Goal: Task Accomplishment & Management: Use online tool/utility

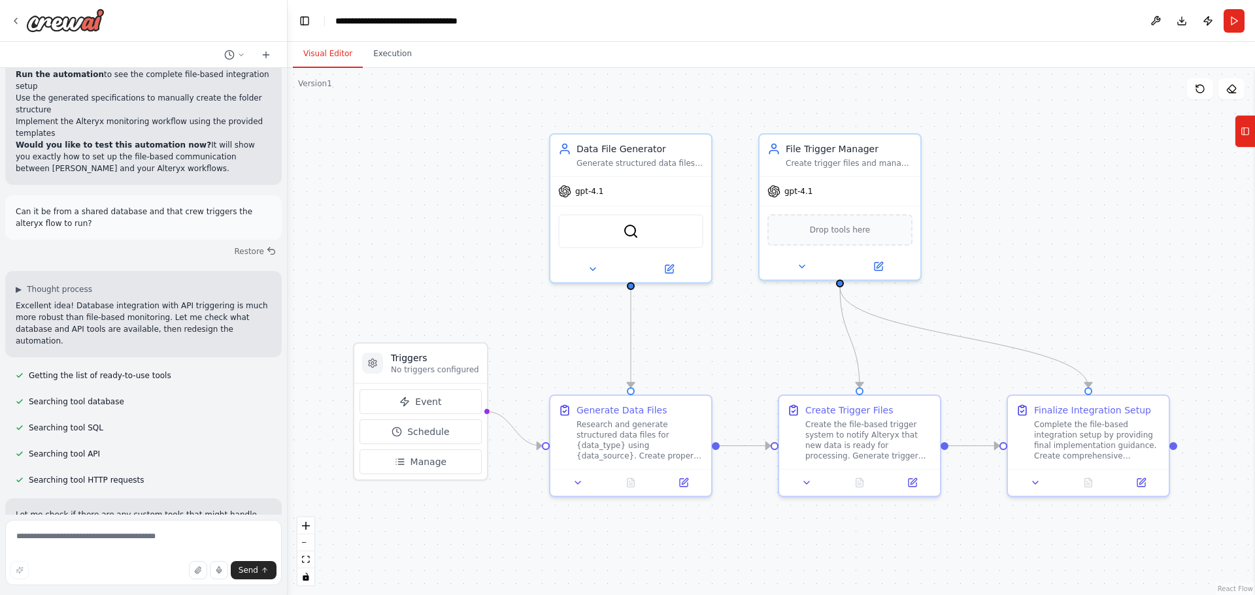
scroll to position [6832, 0]
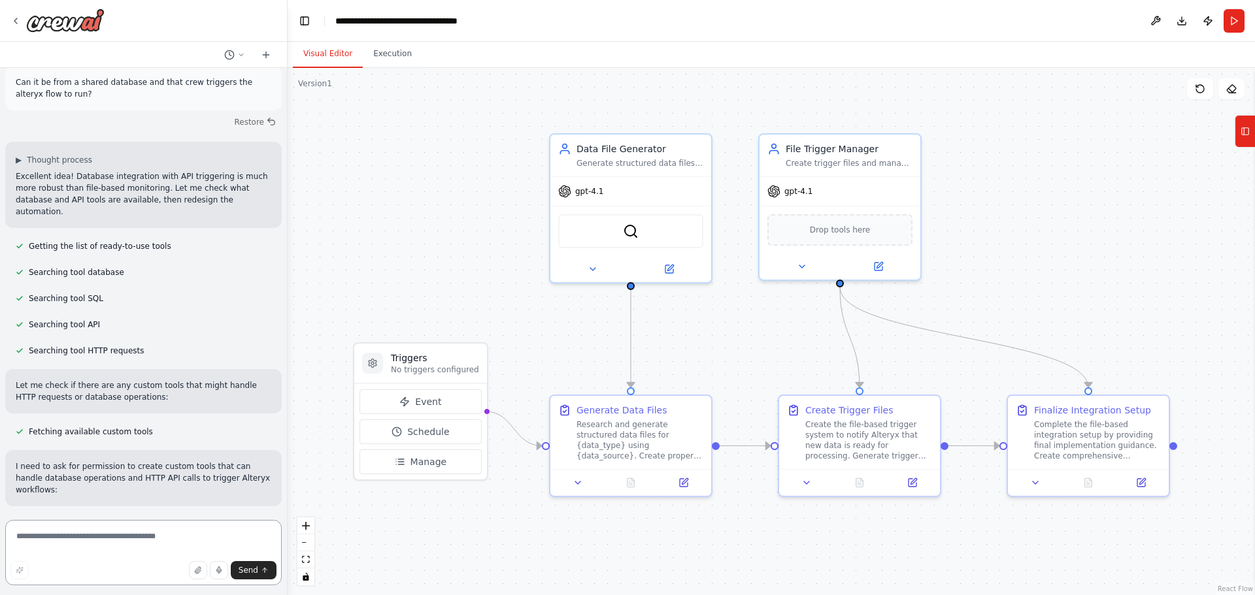
click at [91, 539] on textarea at bounding box center [143, 552] width 276 height 65
type textarea "**********"
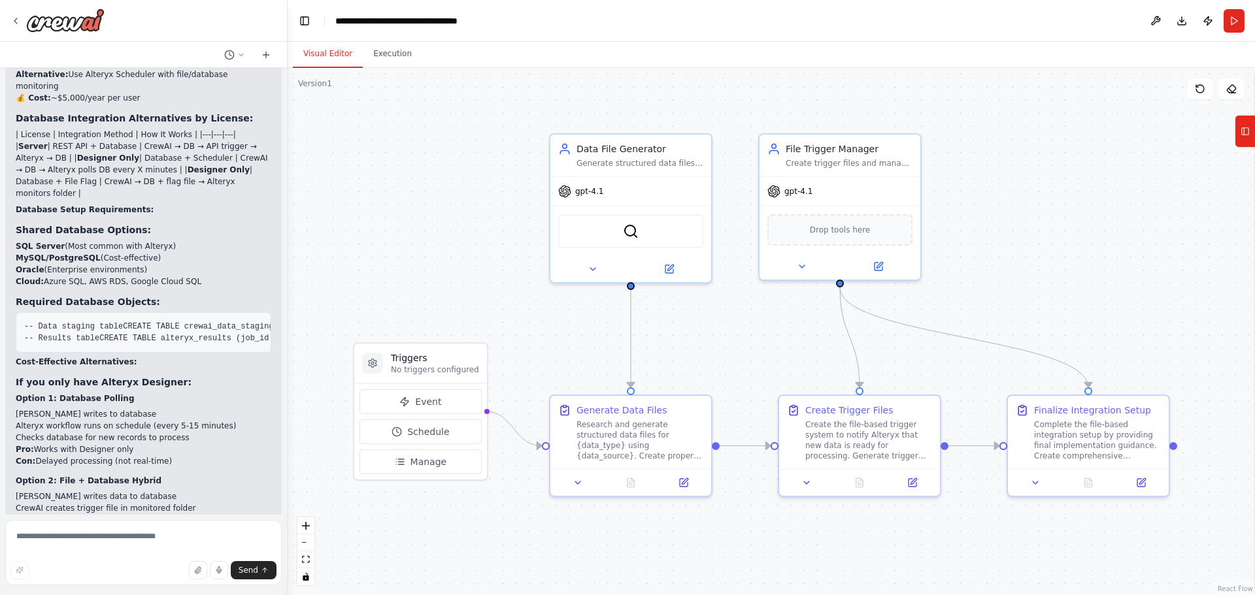
scroll to position [8543, 0]
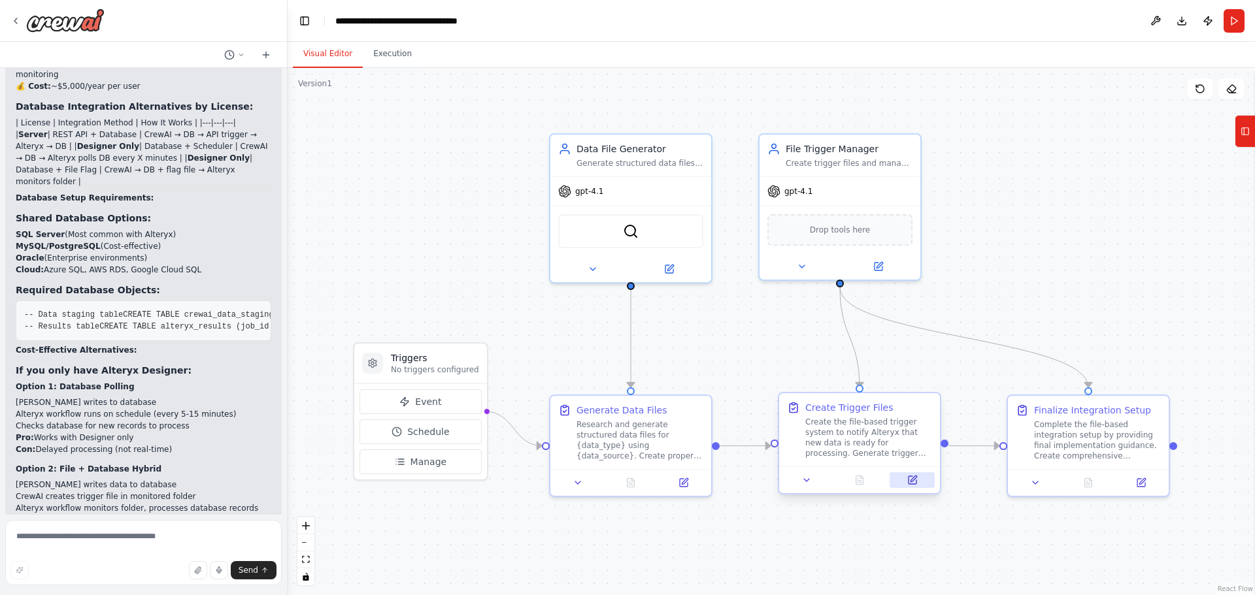
click at [913, 481] on icon at bounding box center [912, 480] width 8 height 8
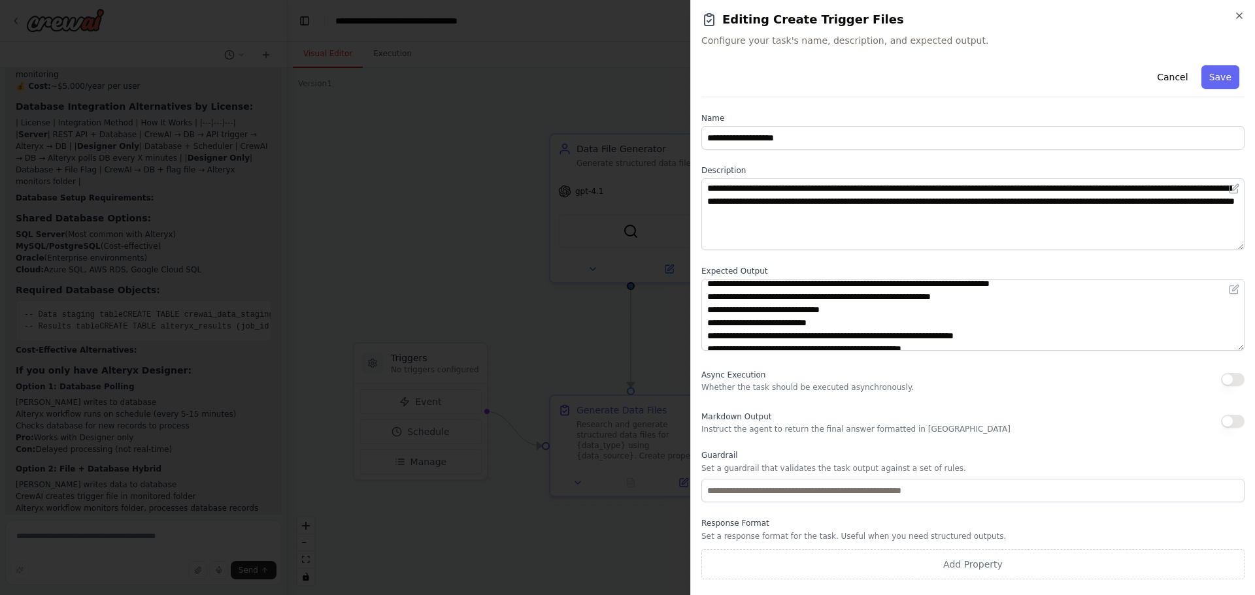
scroll to position [26, 0]
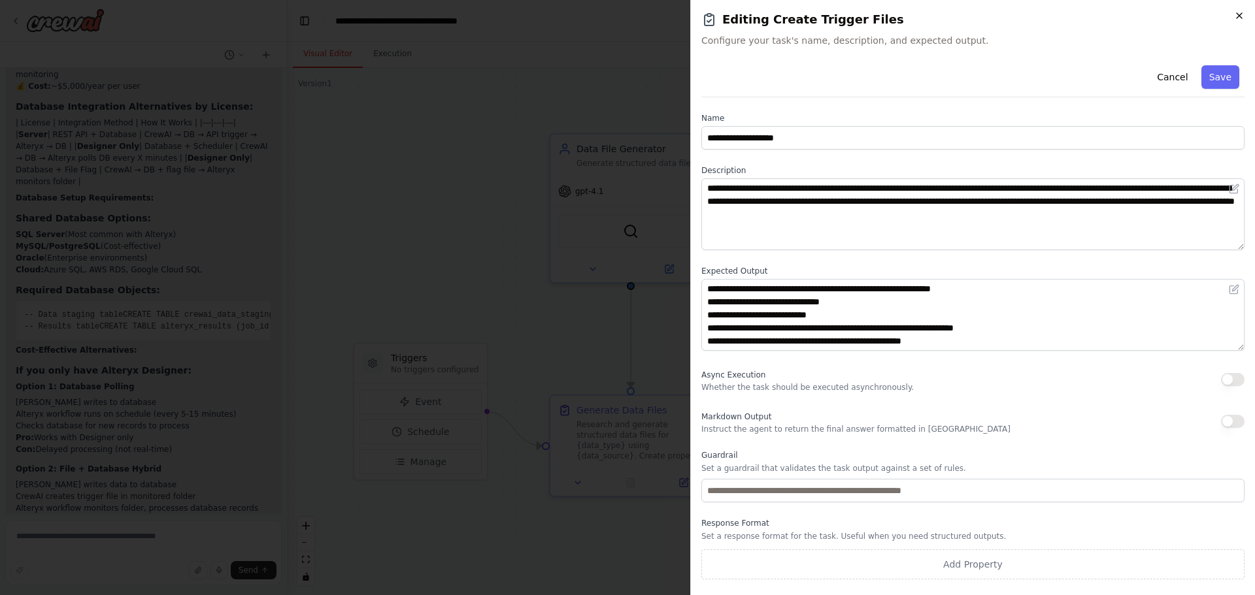
click at [1241, 12] on icon "button" at bounding box center [1239, 15] width 10 height 10
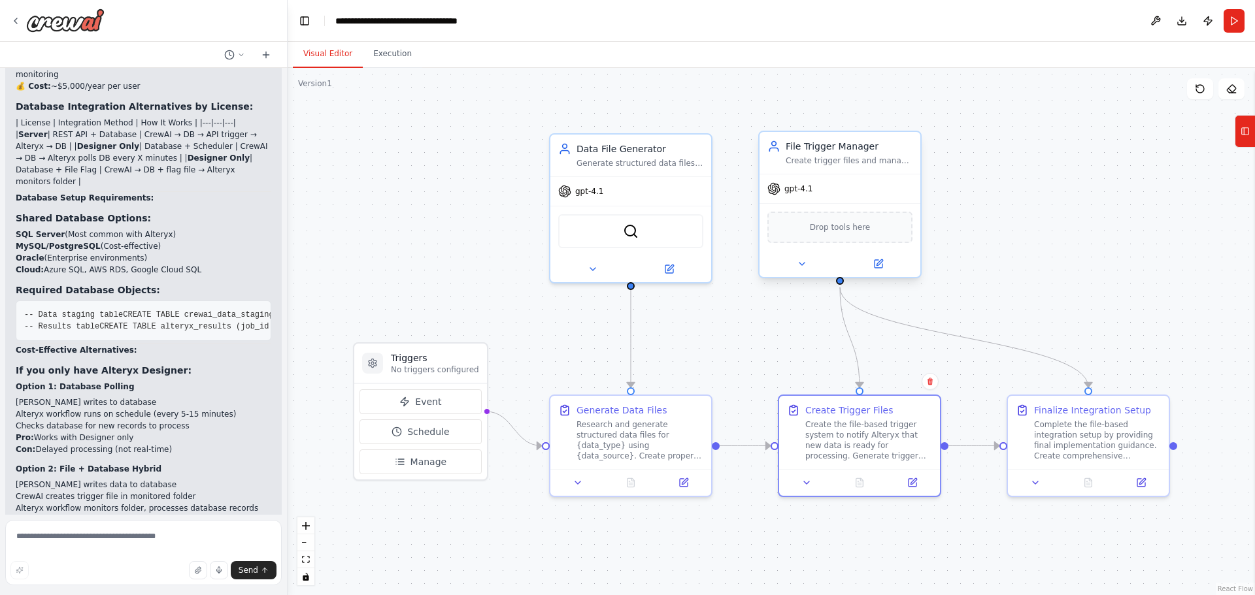
click at [858, 183] on div "gpt-4.1" at bounding box center [839, 188] width 161 height 29
click at [880, 269] on icon at bounding box center [878, 264] width 10 height 10
click at [878, 261] on icon at bounding box center [878, 264] width 8 height 8
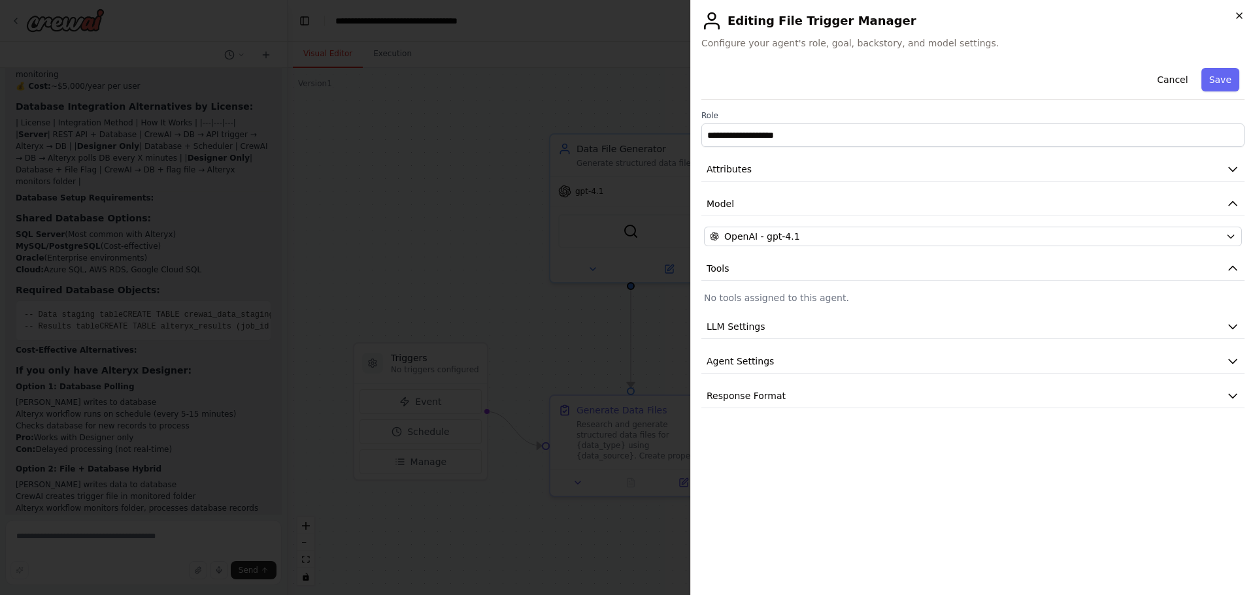
click at [1238, 16] on icon "button" at bounding box center [1238, 15] width 5 height 5
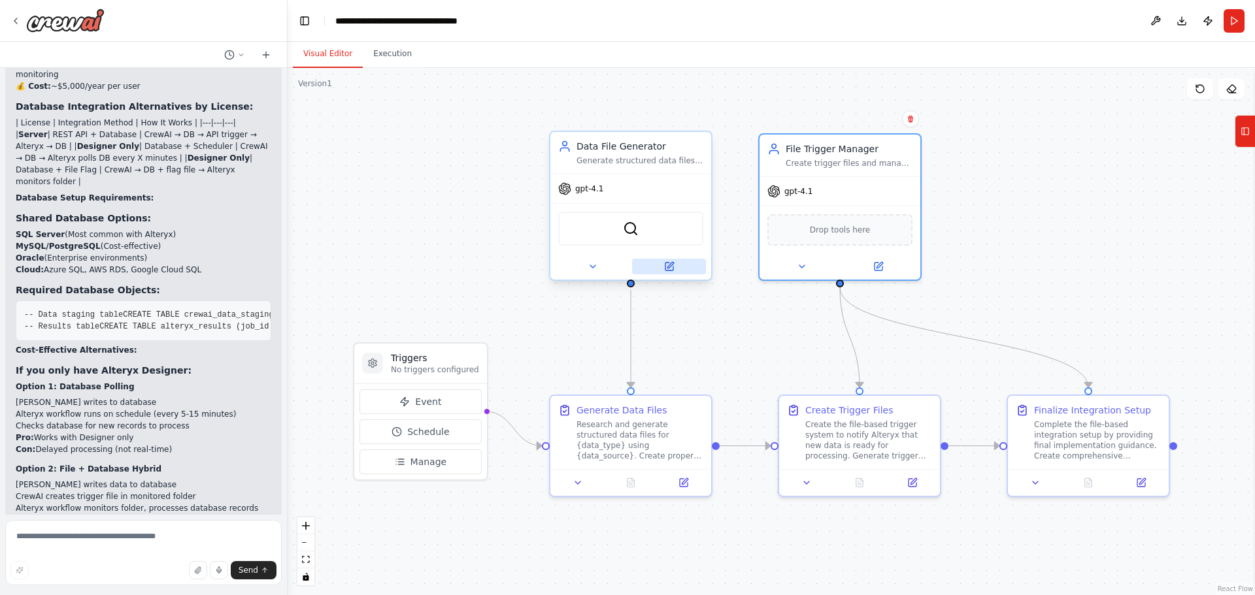
click at [675, 268] on button at bounding box center [669, 267] width 74 height 16
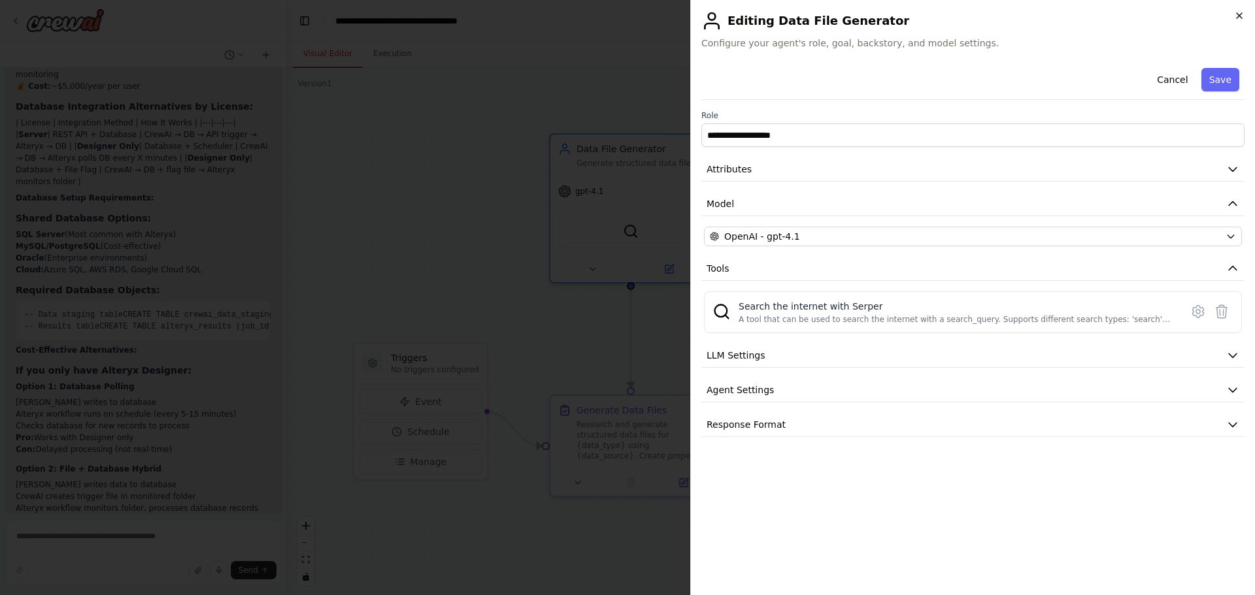
click at [1236, 14] on icon "button" at bounding box center [1239, 15] width 10 height 10
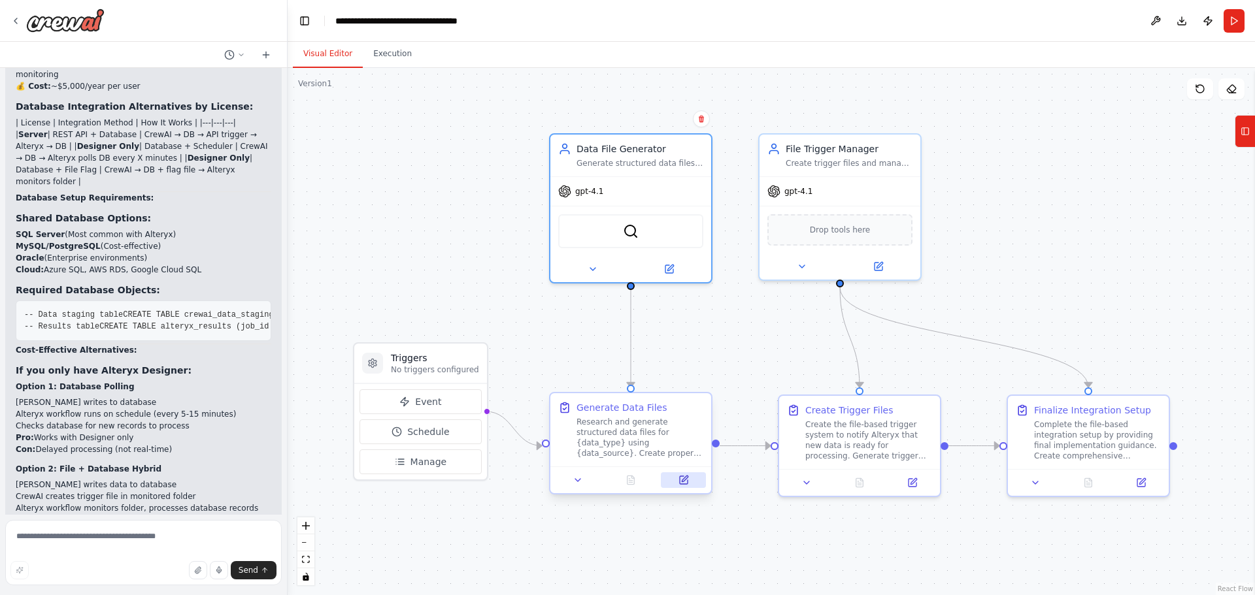
click at [683, 480] on icon at bounding box center [685, 479] width 6 height 6
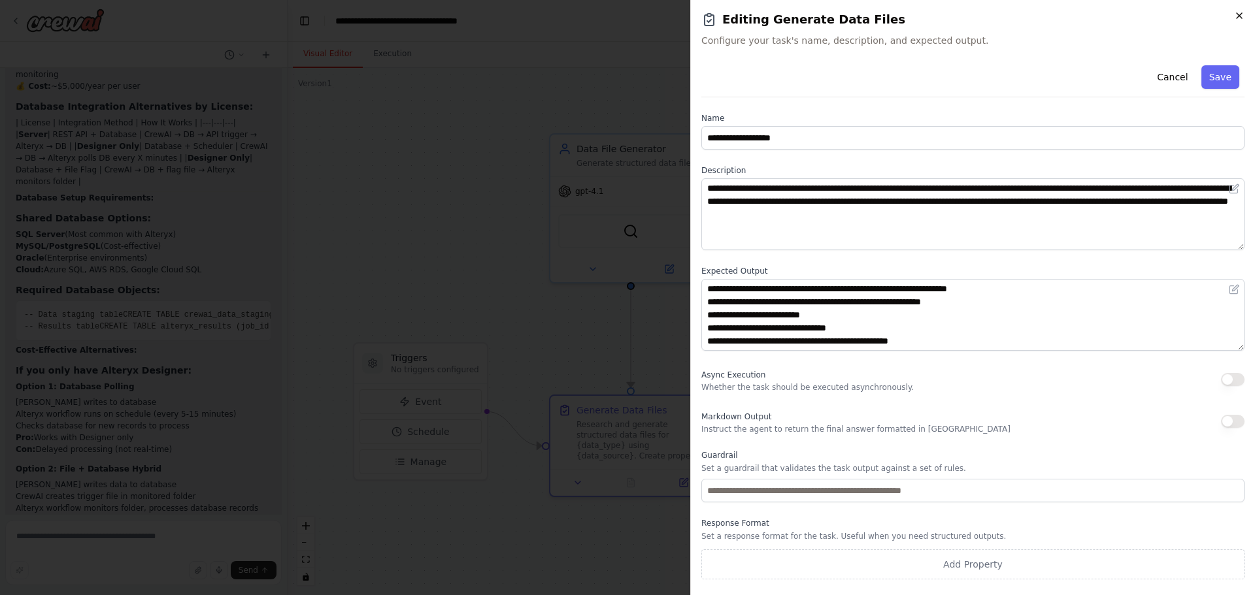
click at [1234, 16] on div "**********" at bounding box center [972, 297] width 565 height 595
click at [1236, 16] on icon "button" at bounding box center [1239, 15] width 10 height 10
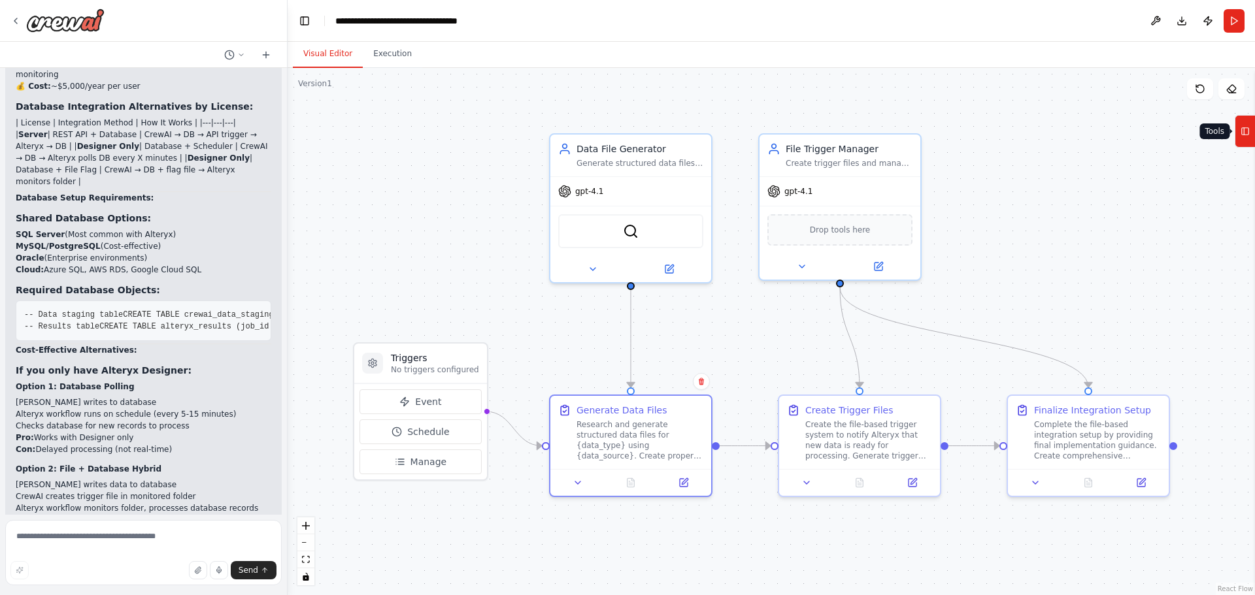
click at [1243, 129] on icon at bounding box center [1244, 131] width 9 height 21
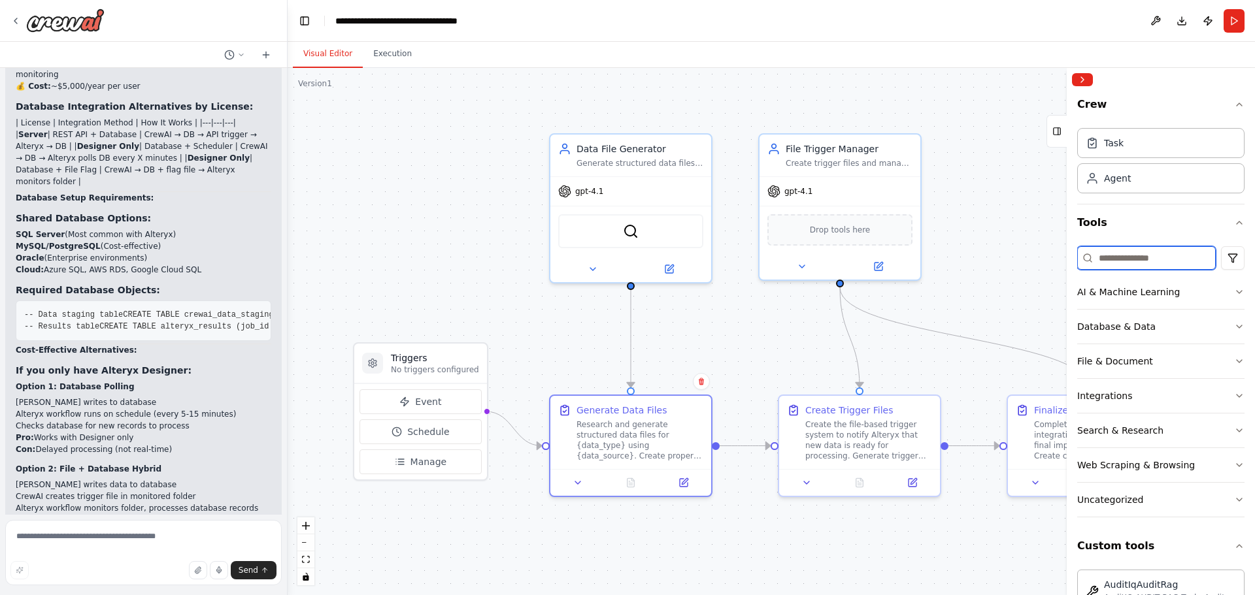
click at [1155, 255] on input at bounding box center [1146, 258] width 139 height 24
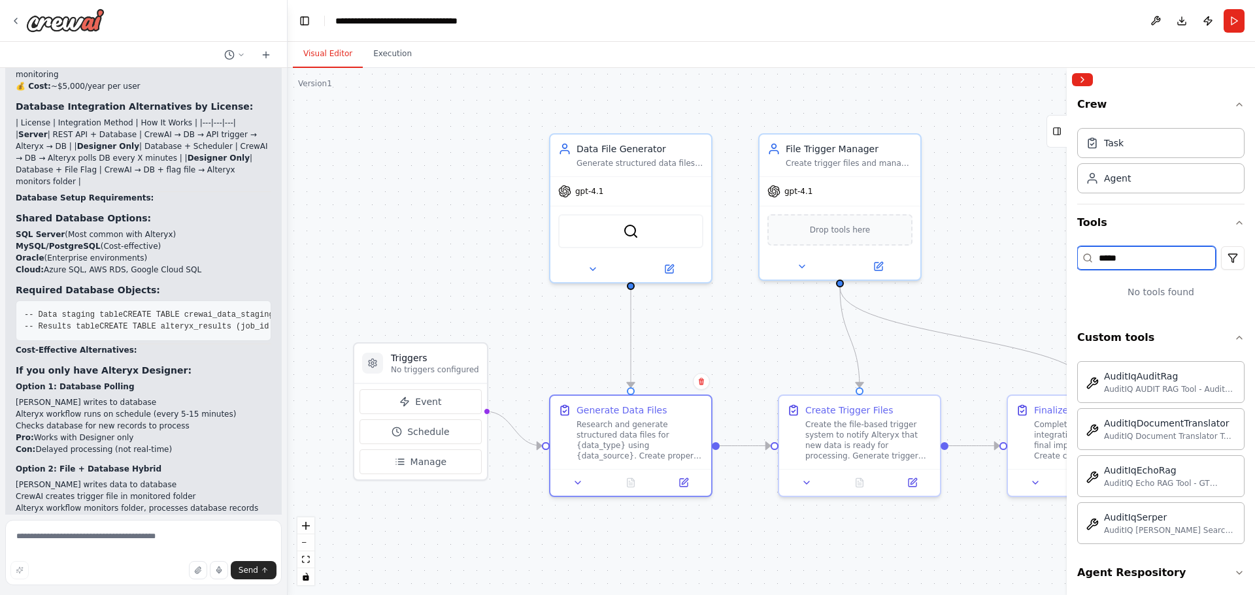
type input "******"
drag, startPoint x: 1136, startPoint y: 261, endPoint x: 1083, endPoint y: 261, distance: 52.3
click at [1083, 261] on div "******" at bounding box center [1146, 258] width 139 height 24
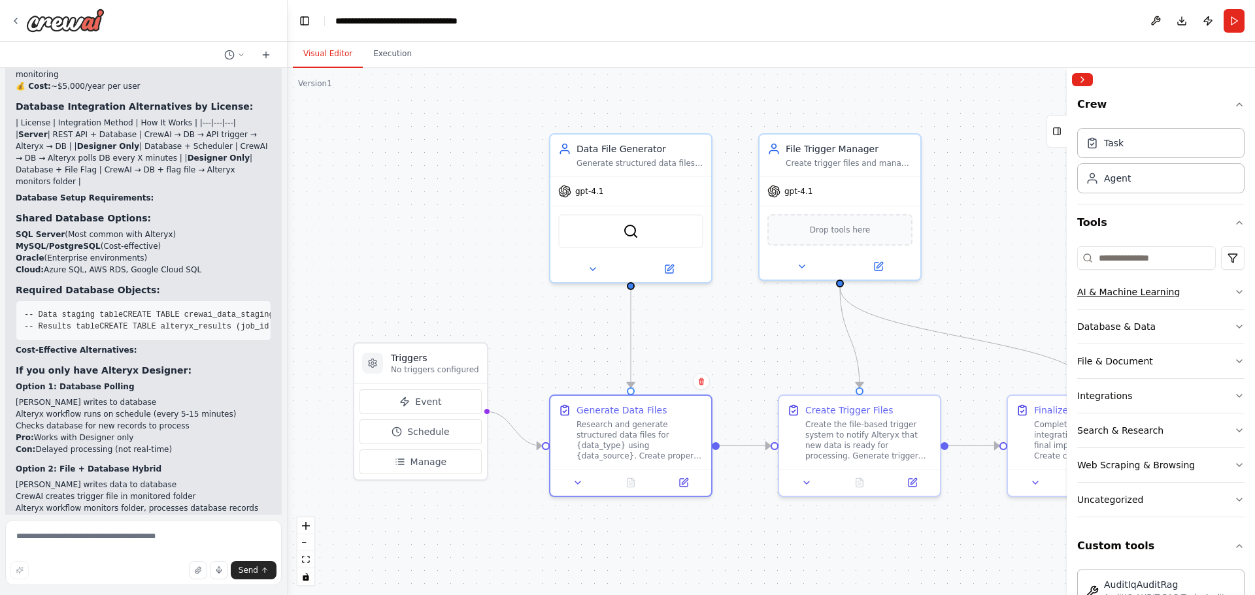
click at [1234, 293] on icon "button" at bounding box center [1239, 292] width 10 height 10
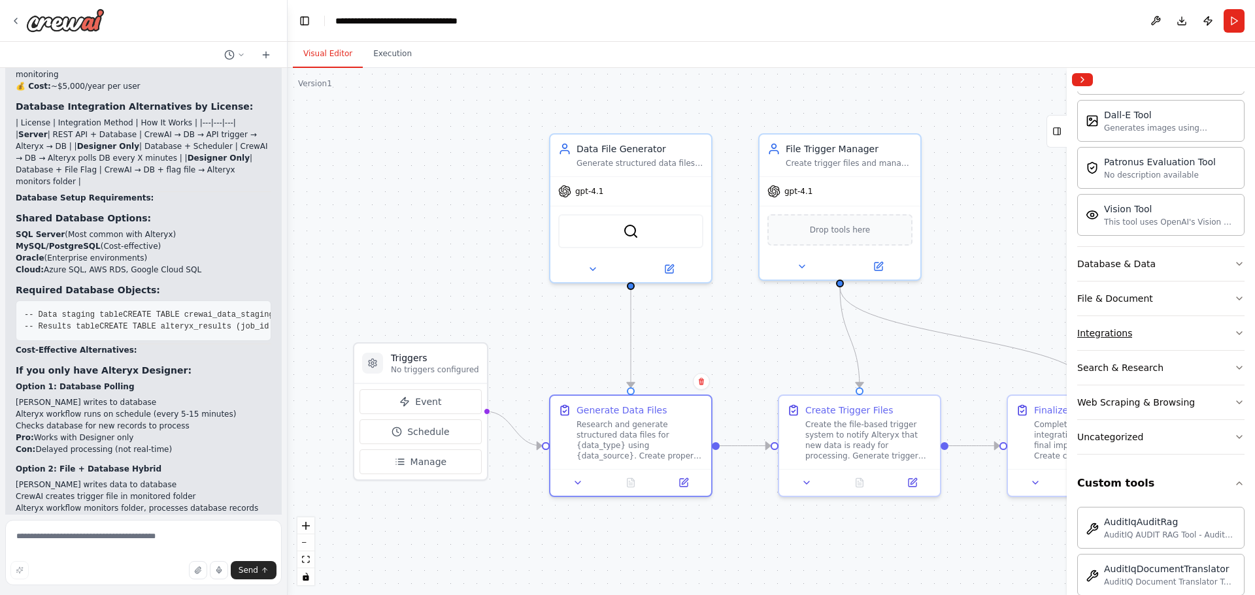
scroll to position [252, 0]
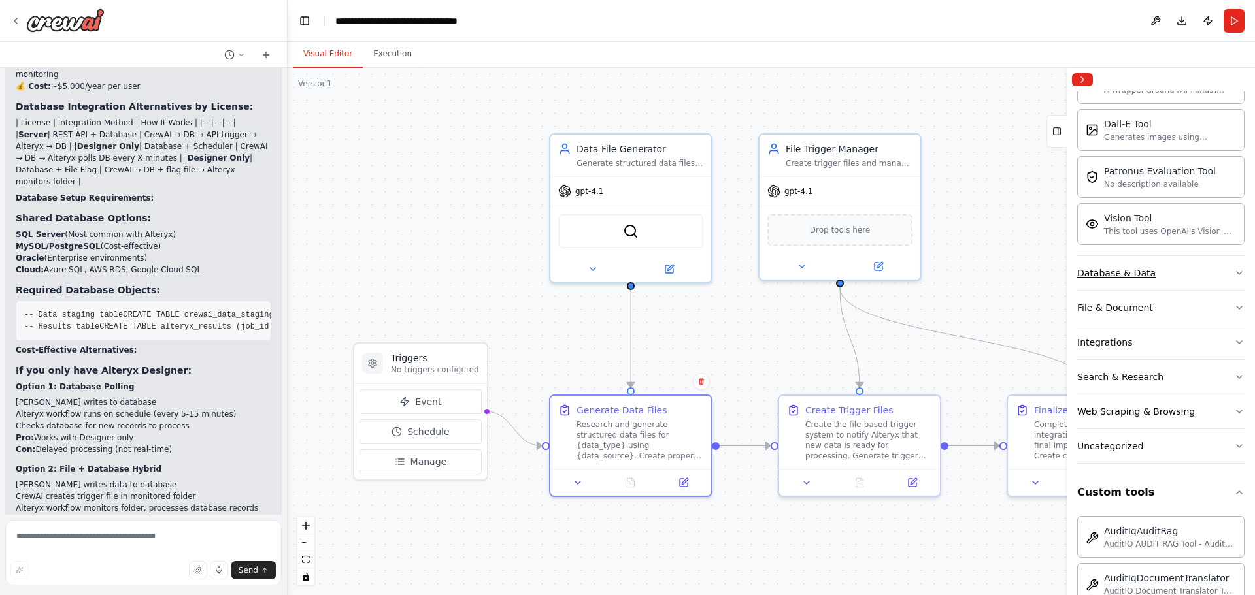
click at [1234, 276] on icon "button" at bounding box center [1239, 273] width 10 height 10
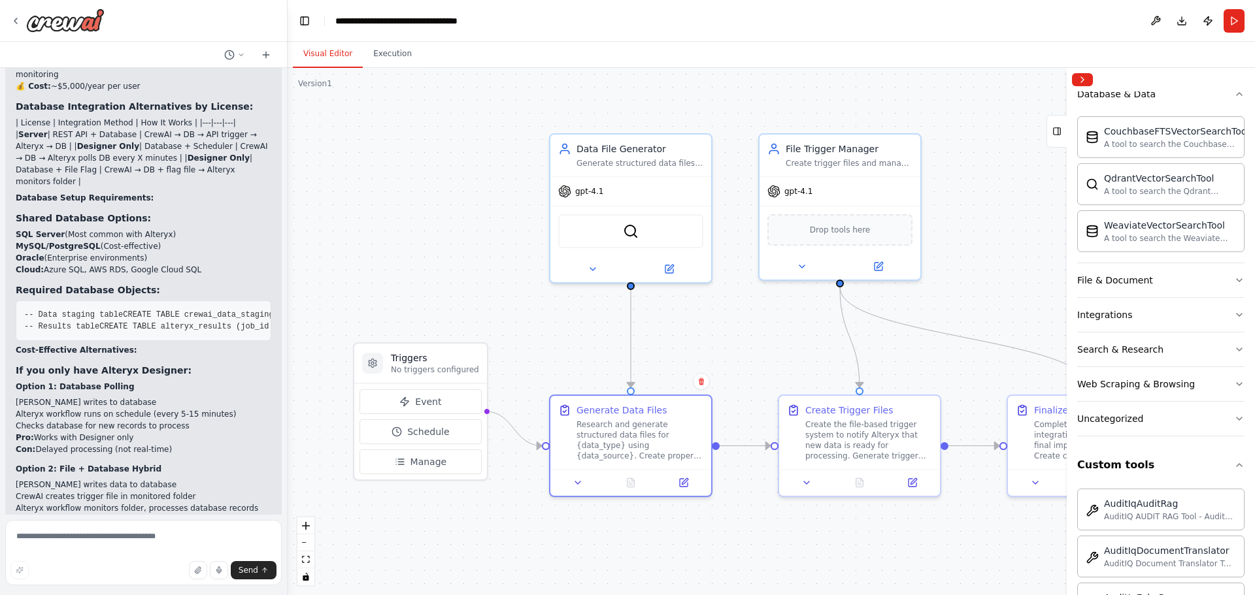
scroll to position [498, 0]
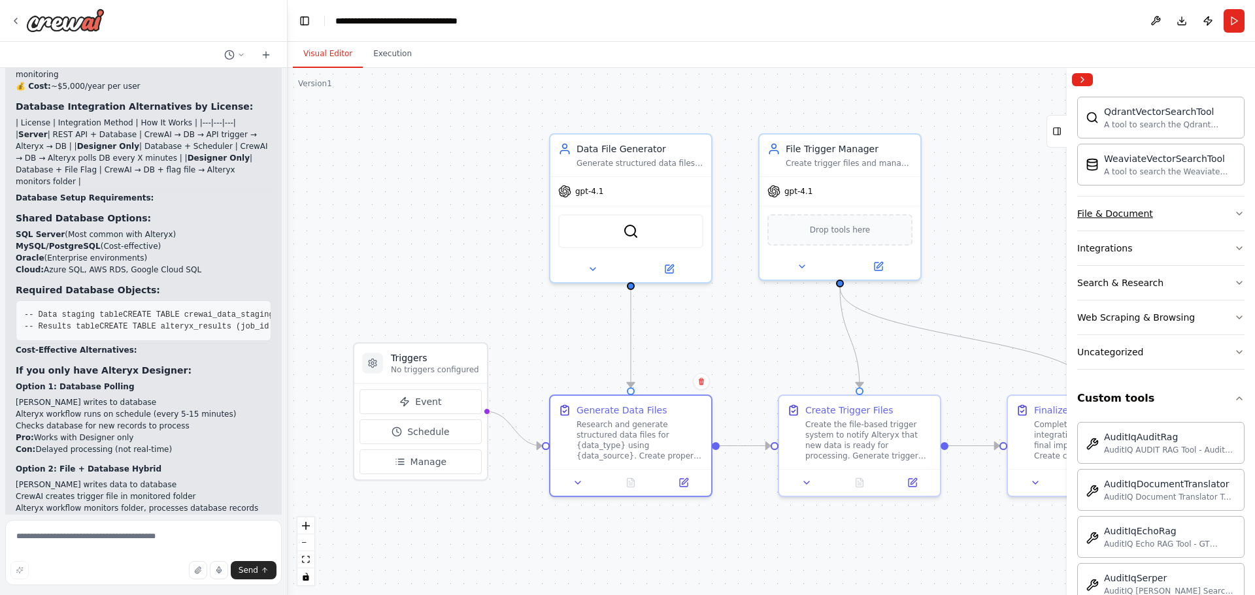
click at [1223, 213] on button "File & Document" at bounding box center [1160, 214] width 167 height 34
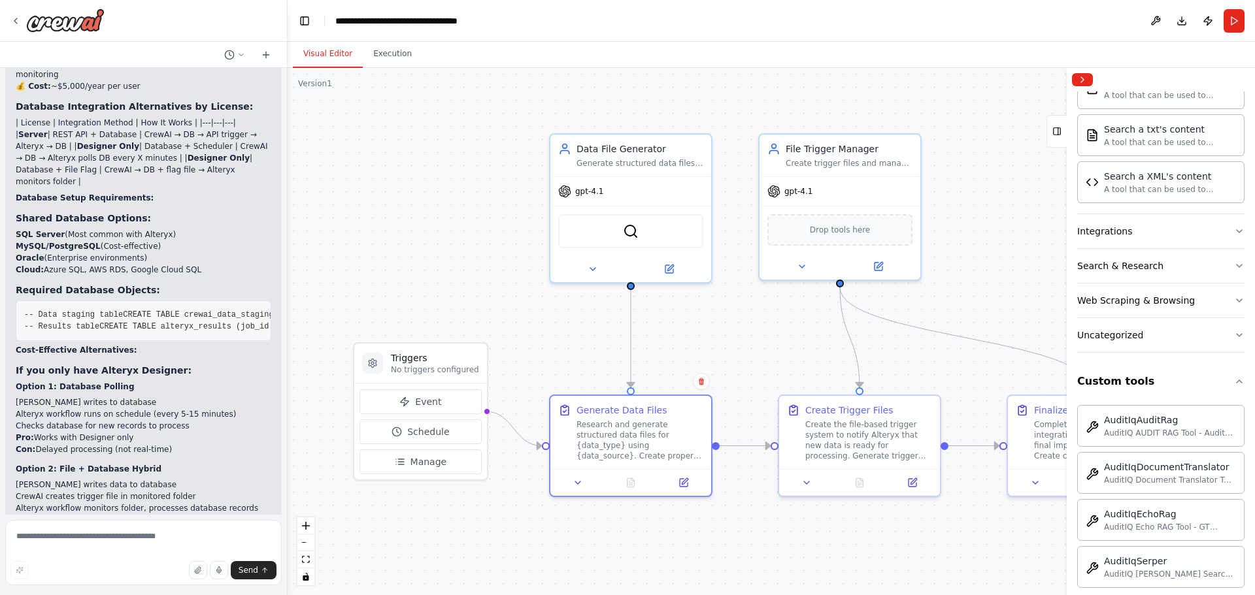
scroll to position [912, 0]
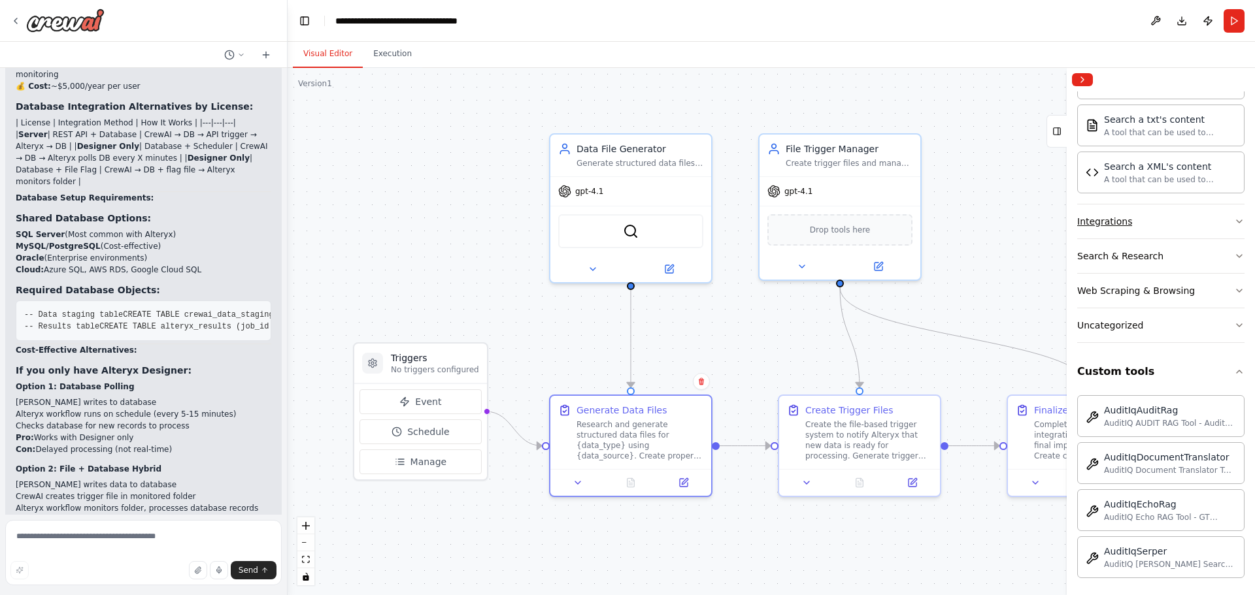
click at [1219, 228] on button "Integrations" at bounding box center [1160, 222] width 167 height 34
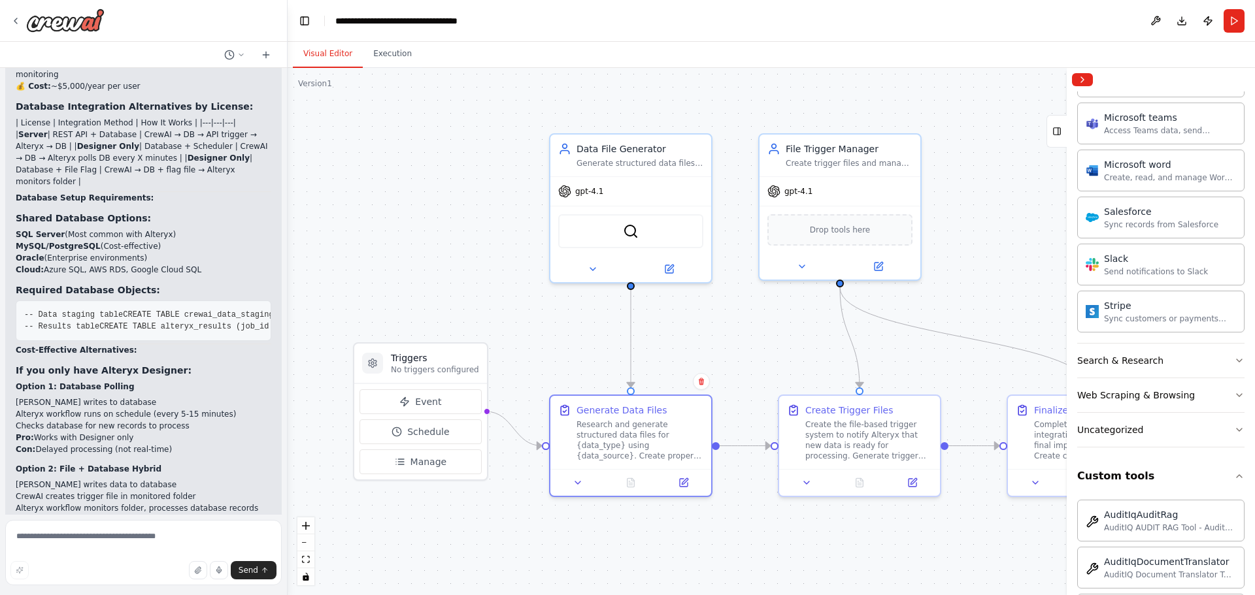
scroll to position [1621, 0]
click at [1217, 359] on button "Search & Research" at bounding box center [1160, 357] width 167 height 34
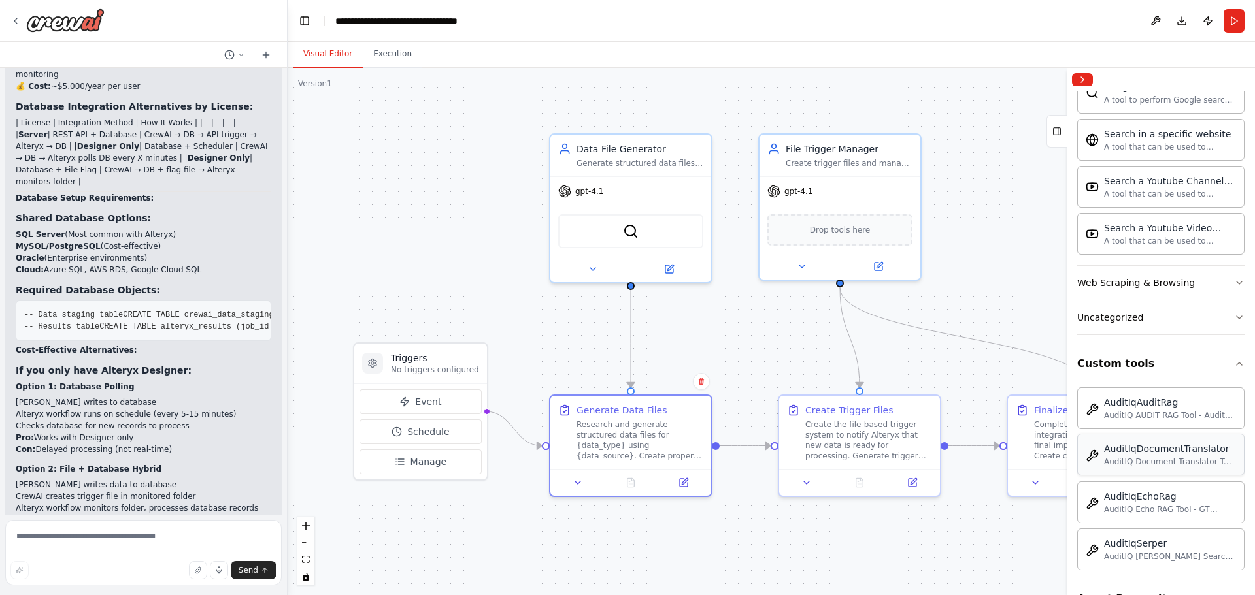
scroll to position [2415, 0]
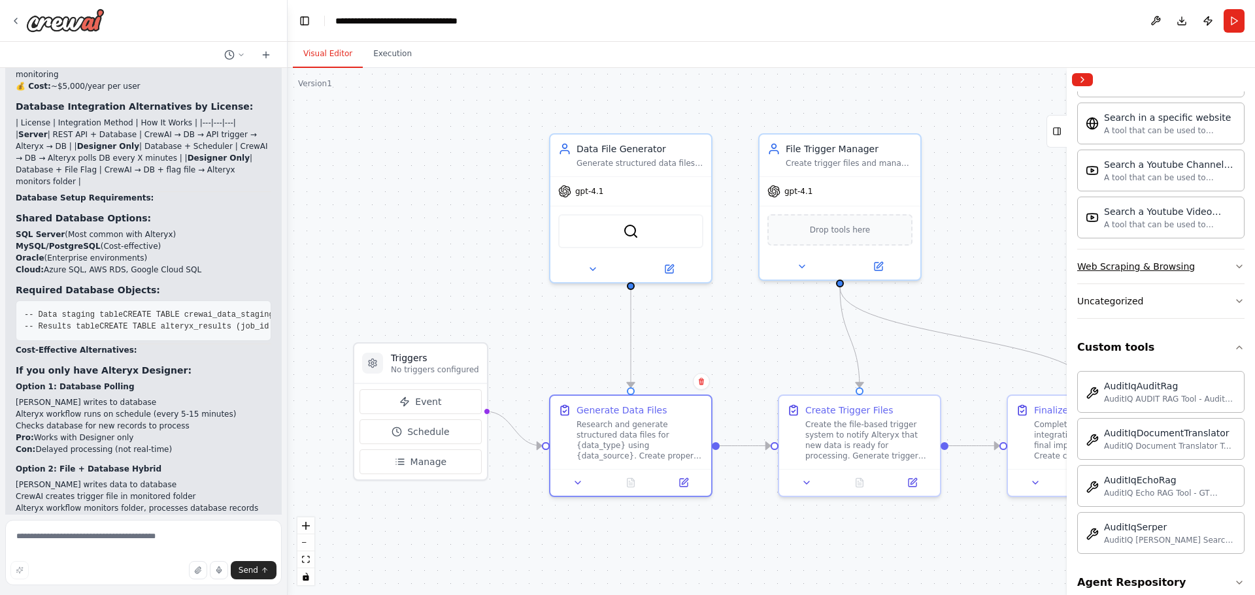
click at [1234, 269] on icon "button" at bounding box center [1239, 266] width 10 height 10
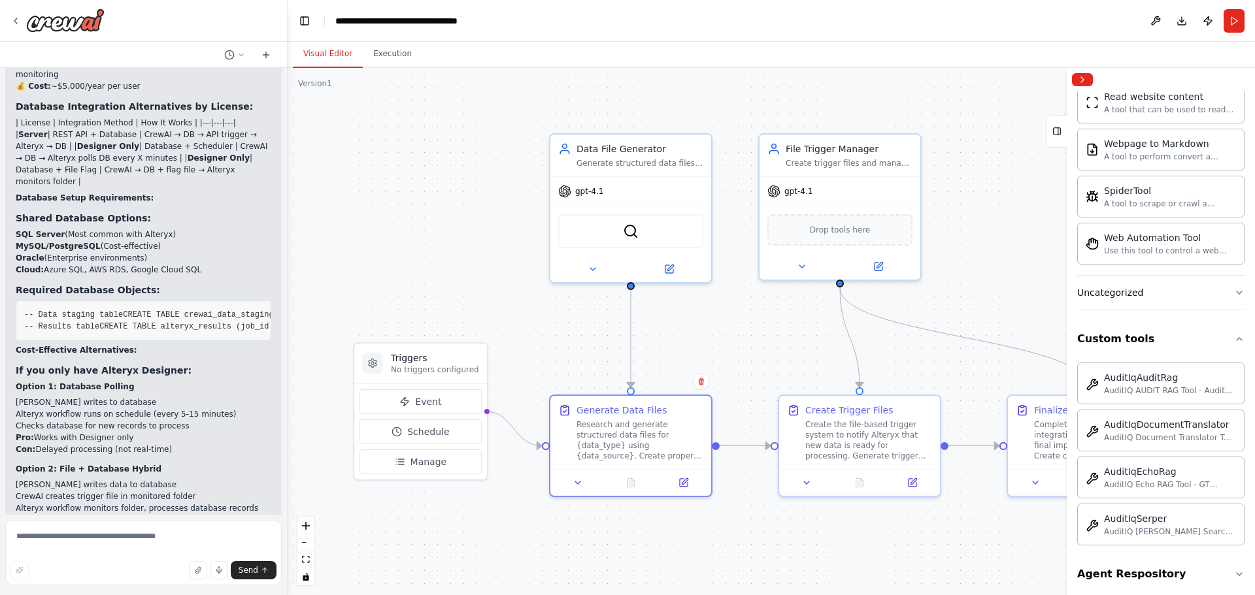
scroll to position [3148, 0]
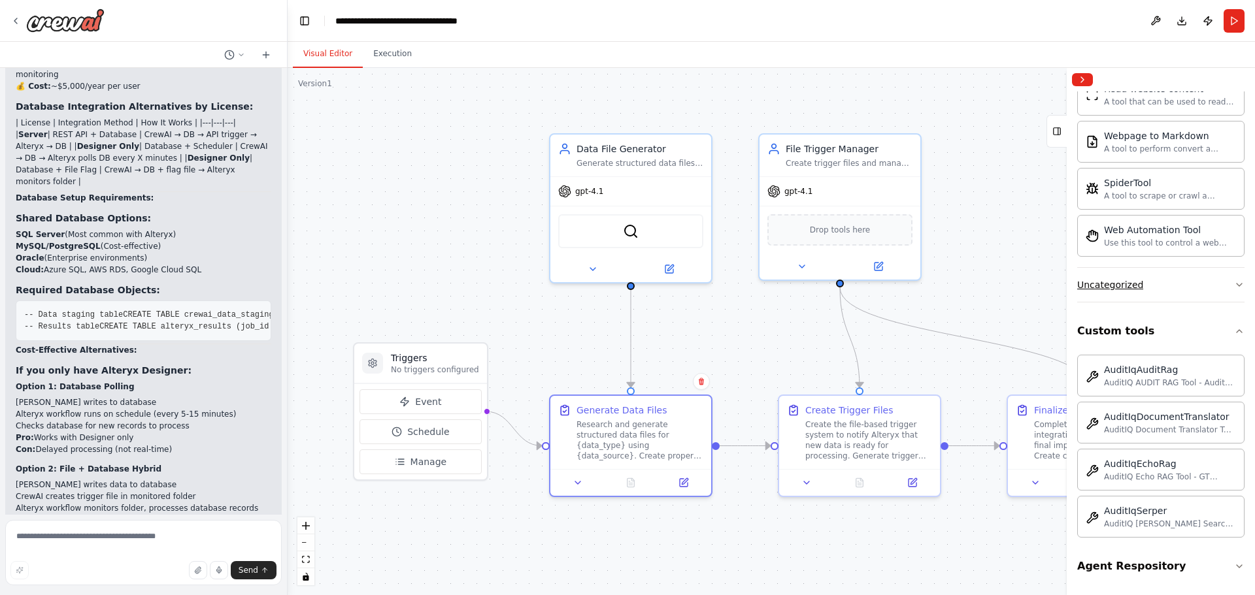
click at [1234, 287] on icon "button" at bounding box center [1239, 285] width 10 height 10
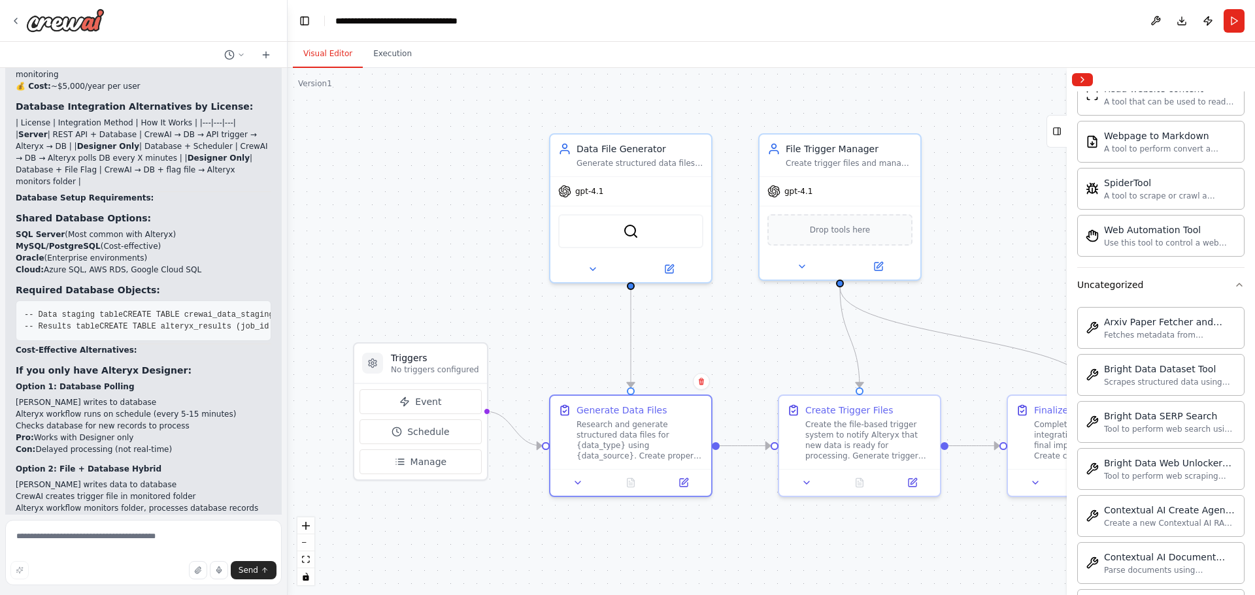
drag, startPoint x: 1243, startPoint y: 459, endPoint x: 1244, endPoint y: 466, distance: 6.6
click at [1244, 466] on div "Crew Task Agent Tools AI & Machine Learning AIMind Tool A wrapper around [AI-Mi…" at bounding box center [1160, 343] width 188 height 504
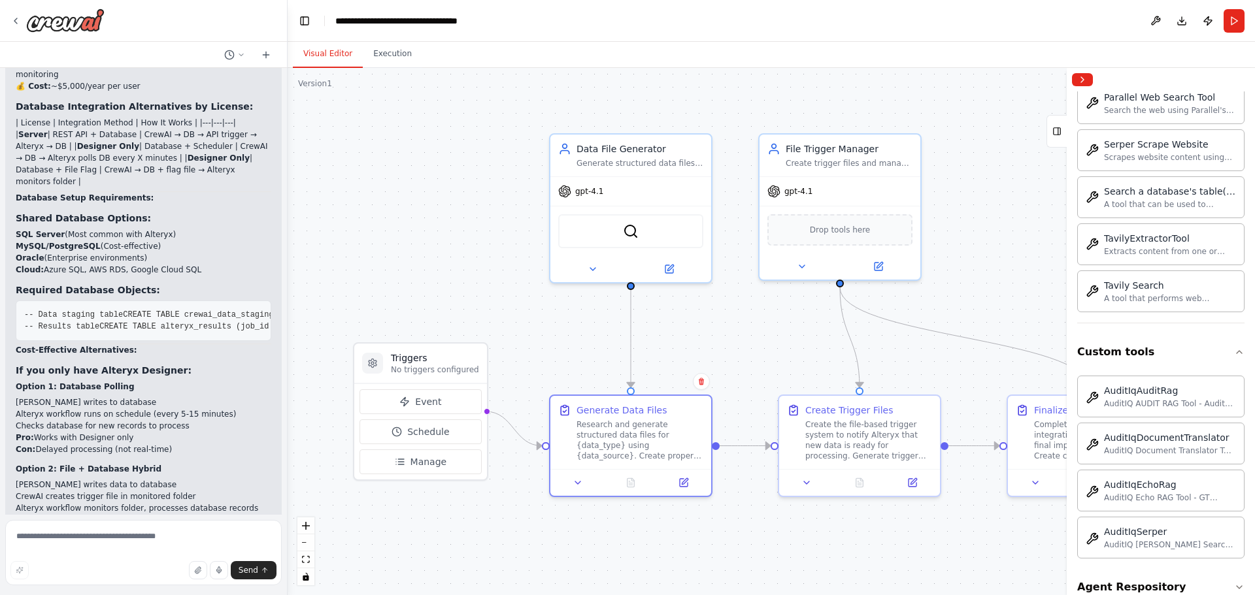
scroll to position [3864, 0]
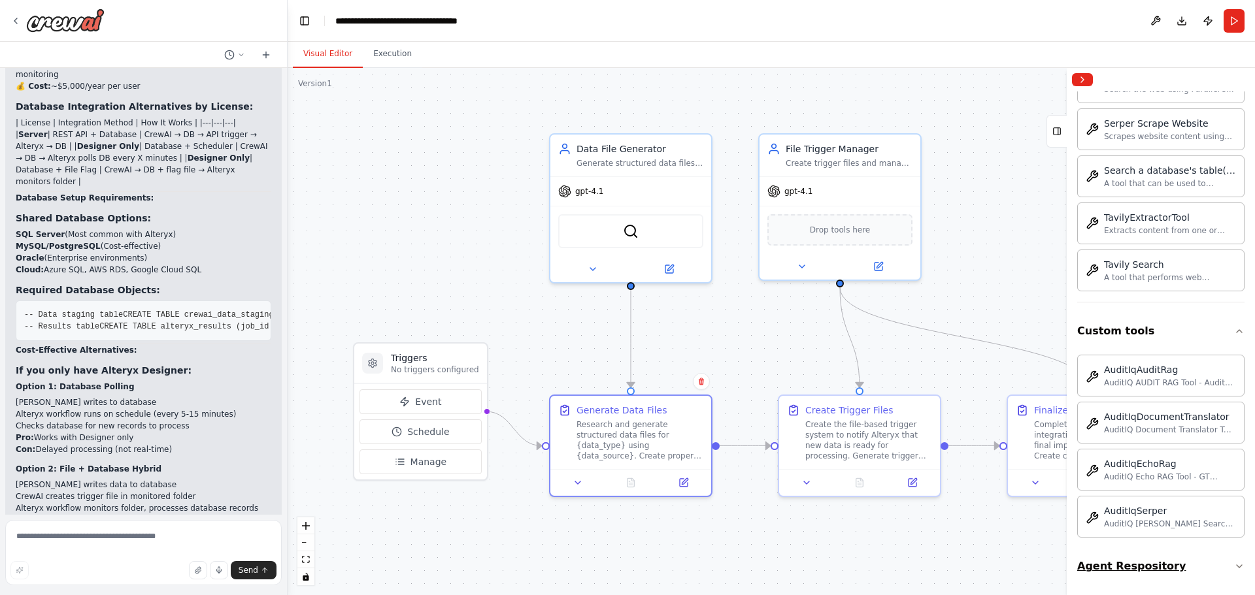
click at [1234, 570] on icon "button" at bounding box center [1239, 566] width 10 height 10
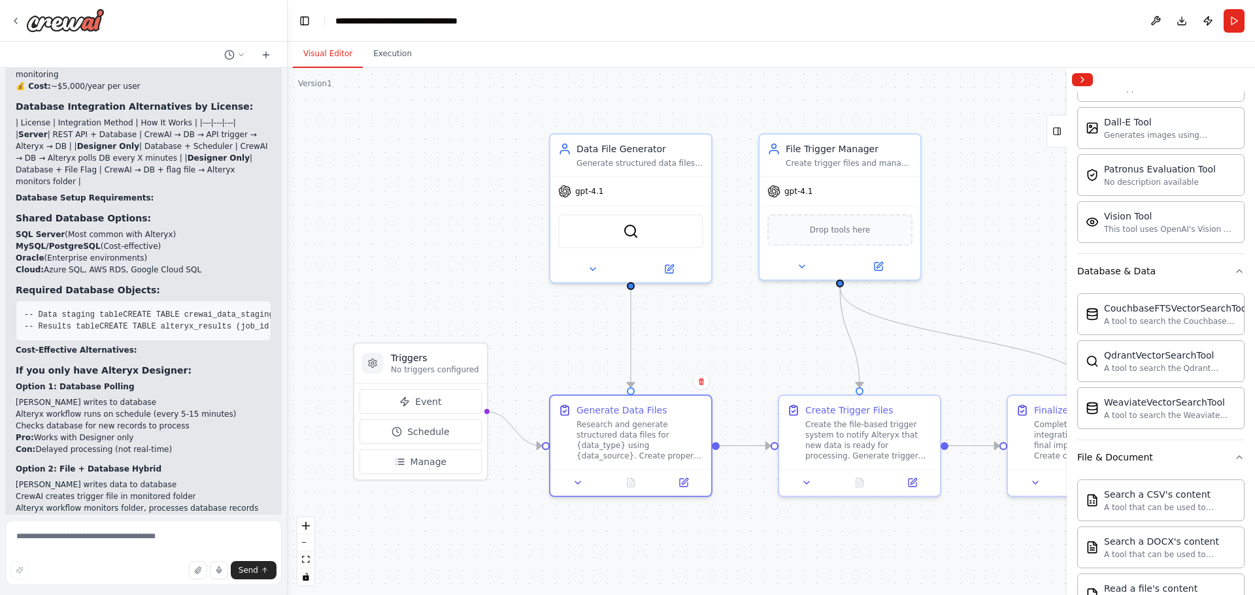
scroll to position [0, 0]
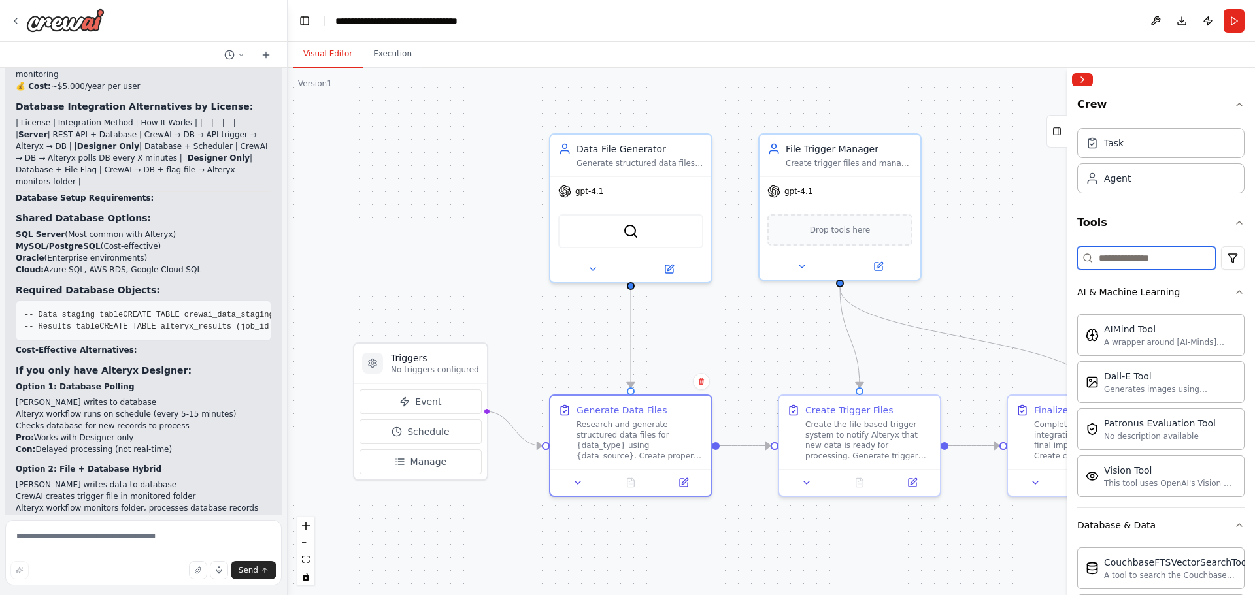
click at [1124, 265] on input at bounding box center [1146, 258] width 139 height 24
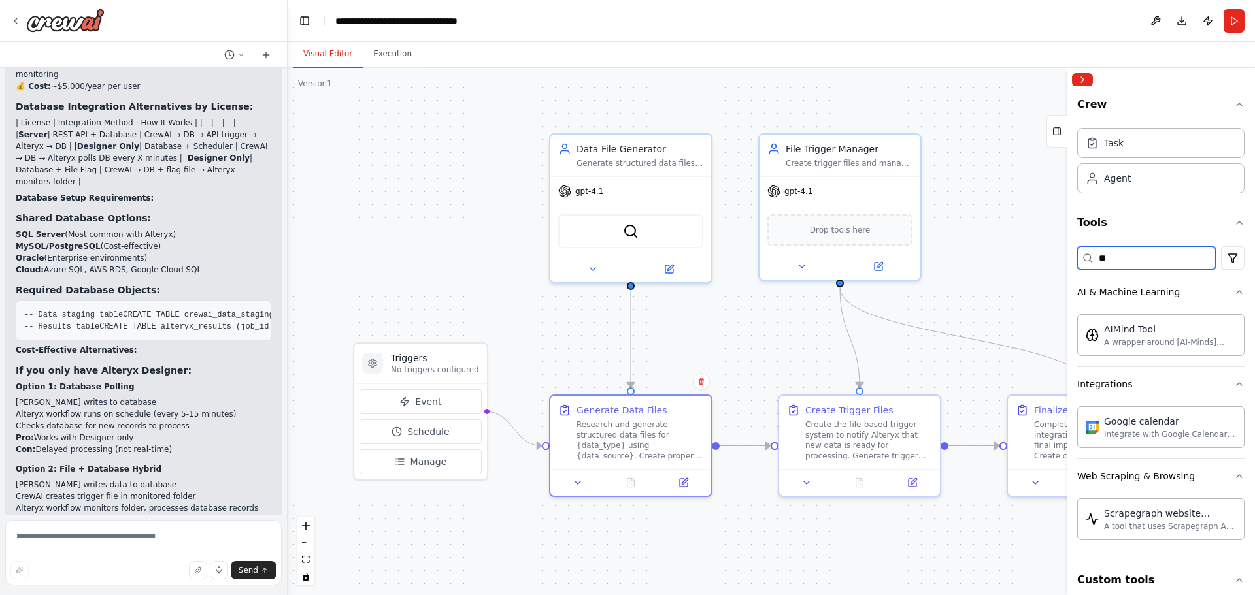
type input "*"
